Goal: Information Seeking & Learning: Learn about a topic

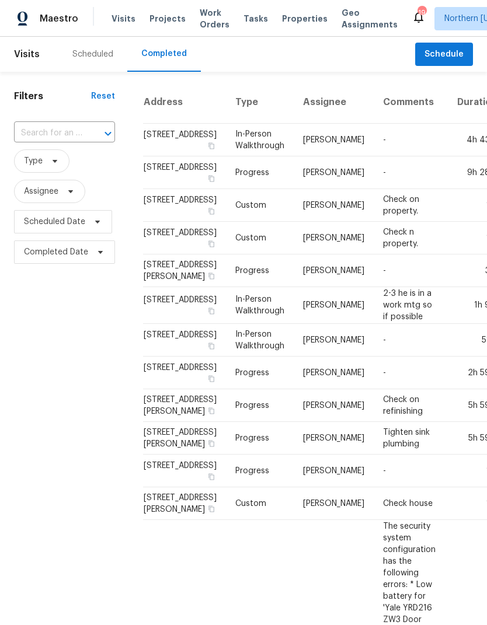
click at [46, 136] on input "text" at bounding box center [48, 133] width 68 height 18
type input "6307"
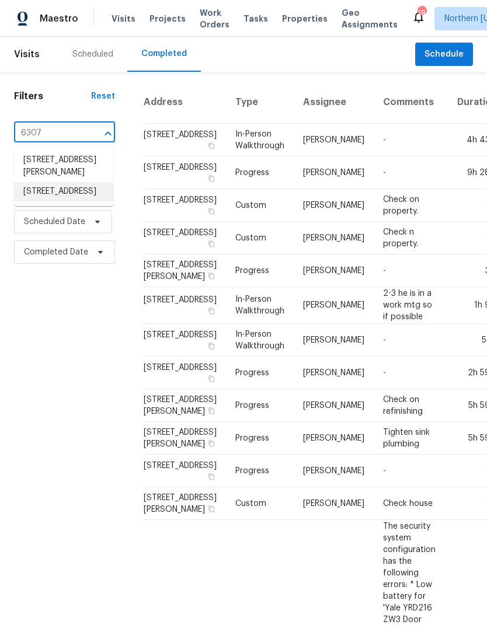
click at [35, 193] on li "[STREET_ADDRESS]" at bounding box center [63, 191] width 99 height 19
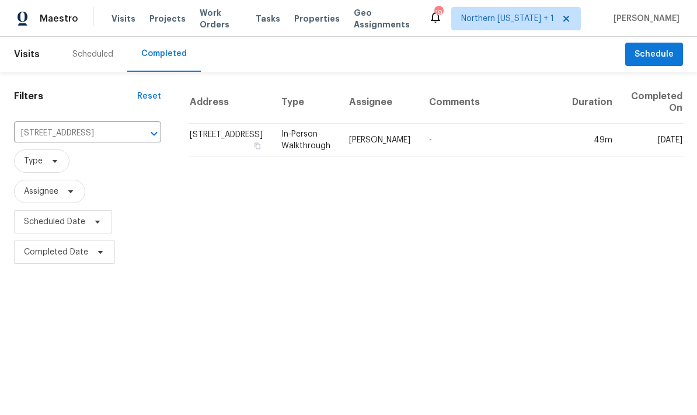
click at [204, 133] on td "[STREET_ADDRESS]" at bounding box center [230, 140] width 83 height 33
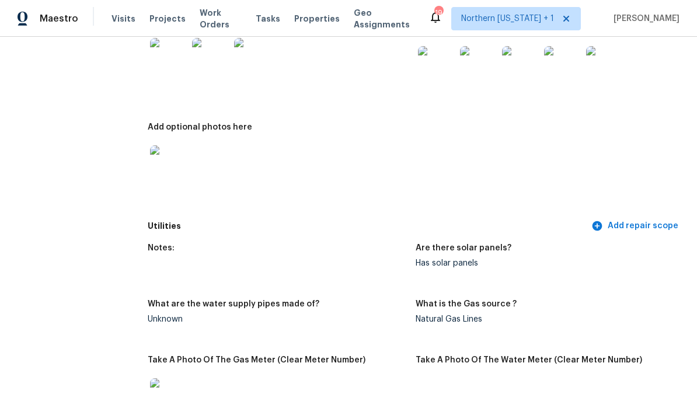
scroll to position [633, 0]
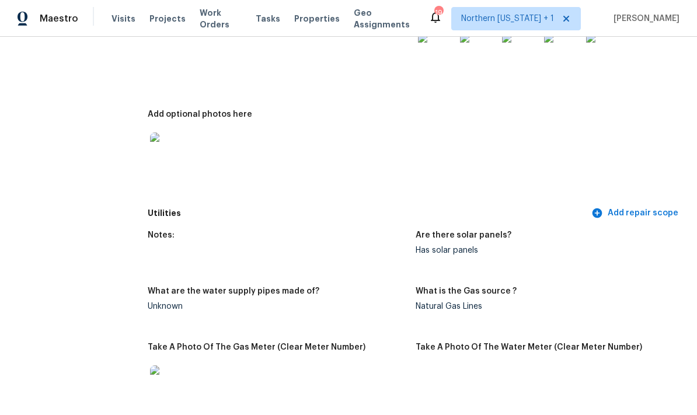
click at [159, 159] on img at bounding box center [168, 151] width 37 height 37
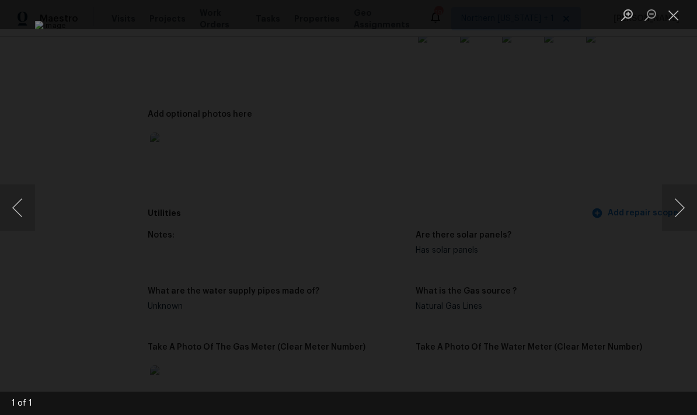
click at [486, 8] on button "Close lightbox" at bounding box center [673, 15] width 23 height 20
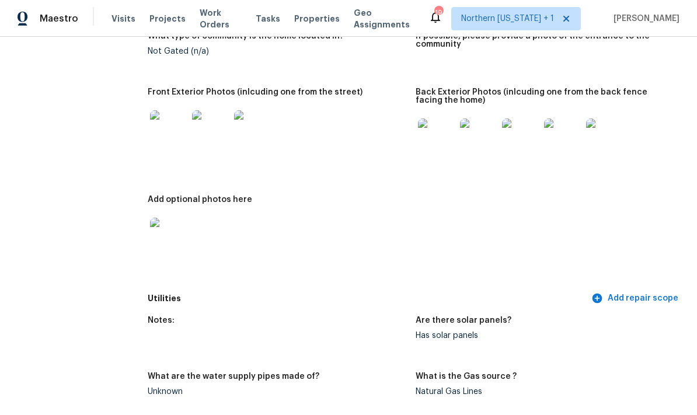
scroll to position [503, 0]
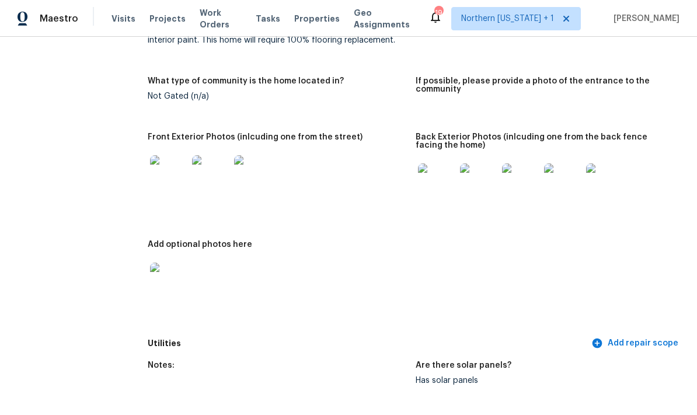
click at [173, 170] on img at bounding box center [168, 173] width 37 height 37
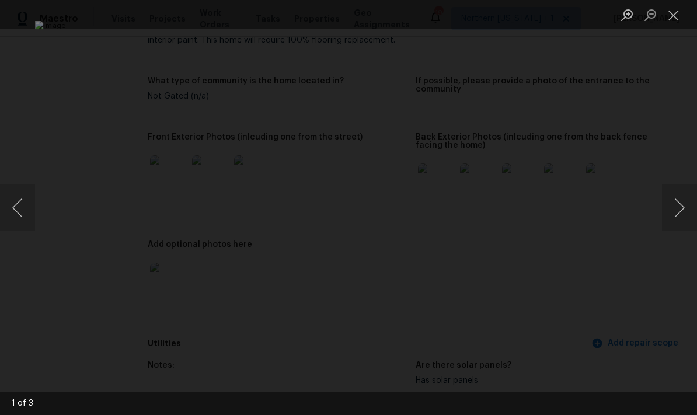
click at [486, 212] on button "Next image" at bounding box center [679, 207] width 35 height 47
click at [486, 208] on button "Next image" at bounding box center [679, 207] width 35 height 47
click at [486, 205] on button "Next image" at bounding box center [679, 207] width 35 height 47
click at [486, 202] on button "Next image" at bounding box center [679, 207] width 35 height 47
click at [486, 197] on button "Next image" at bounding box center [679, 207] width 35 height 47
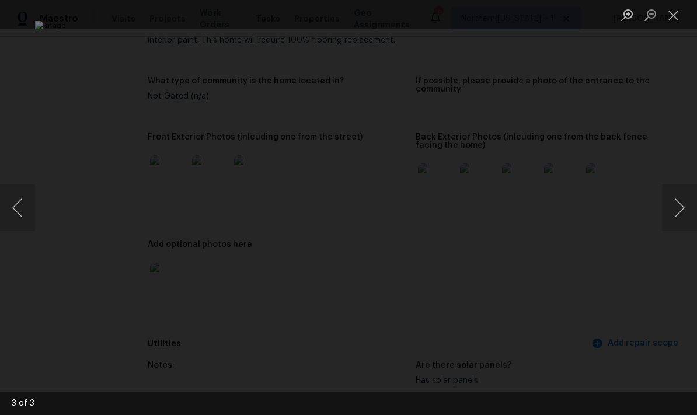
click at [486, 8] on button "Close lightbox" at bounding box center [673, 15] width 23 height 20
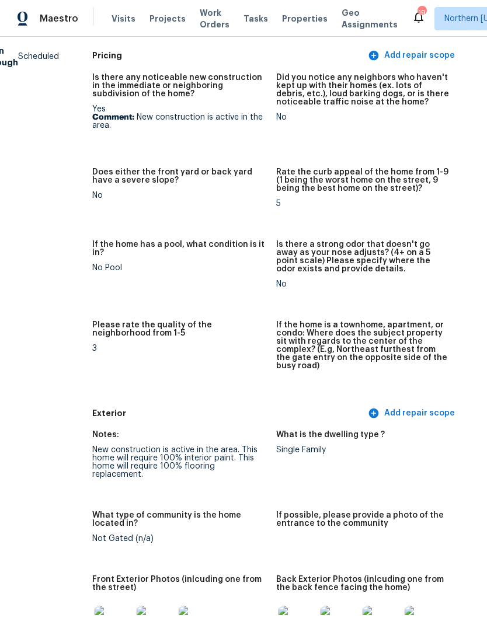
scroll to position [139, 50]
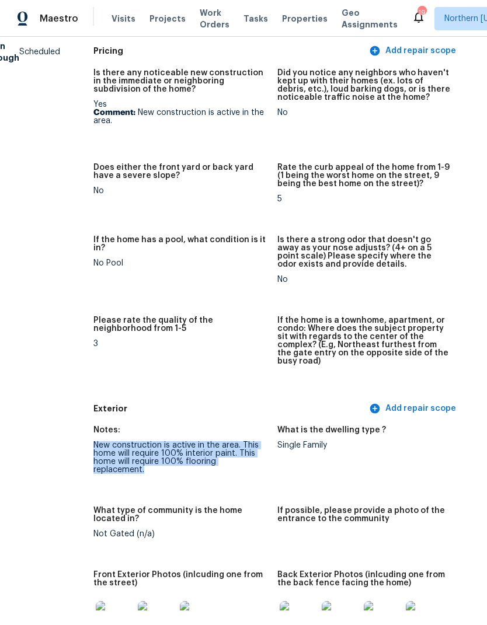
click at [451, 353] on h5 "If the home is a townhome, apartment, or condo: Where does the subject property…" at bounding box center [364, 340] width 174 height 49
copy div "New construction is active in the area. This home will require 100% interior pa…"
click at [453, 374] on figure "If the home is a townhome, apartment, or condo: Where does the subject property…" at bounding box center [368, 353] width 183 height 75
